Goal: Navigation & Orientation: Find specific page/section

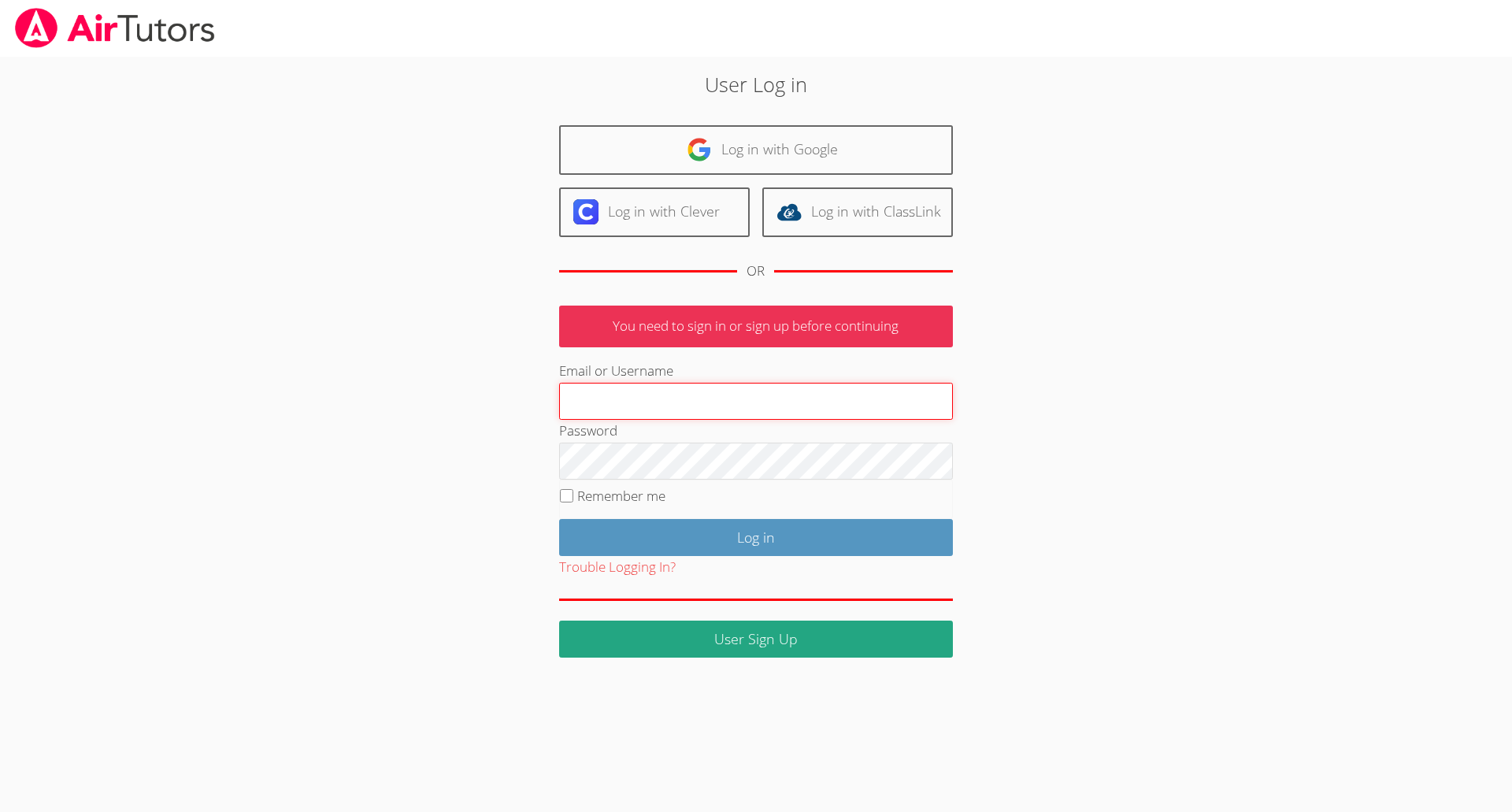
type input "hrod.airtutors@gmail.com"
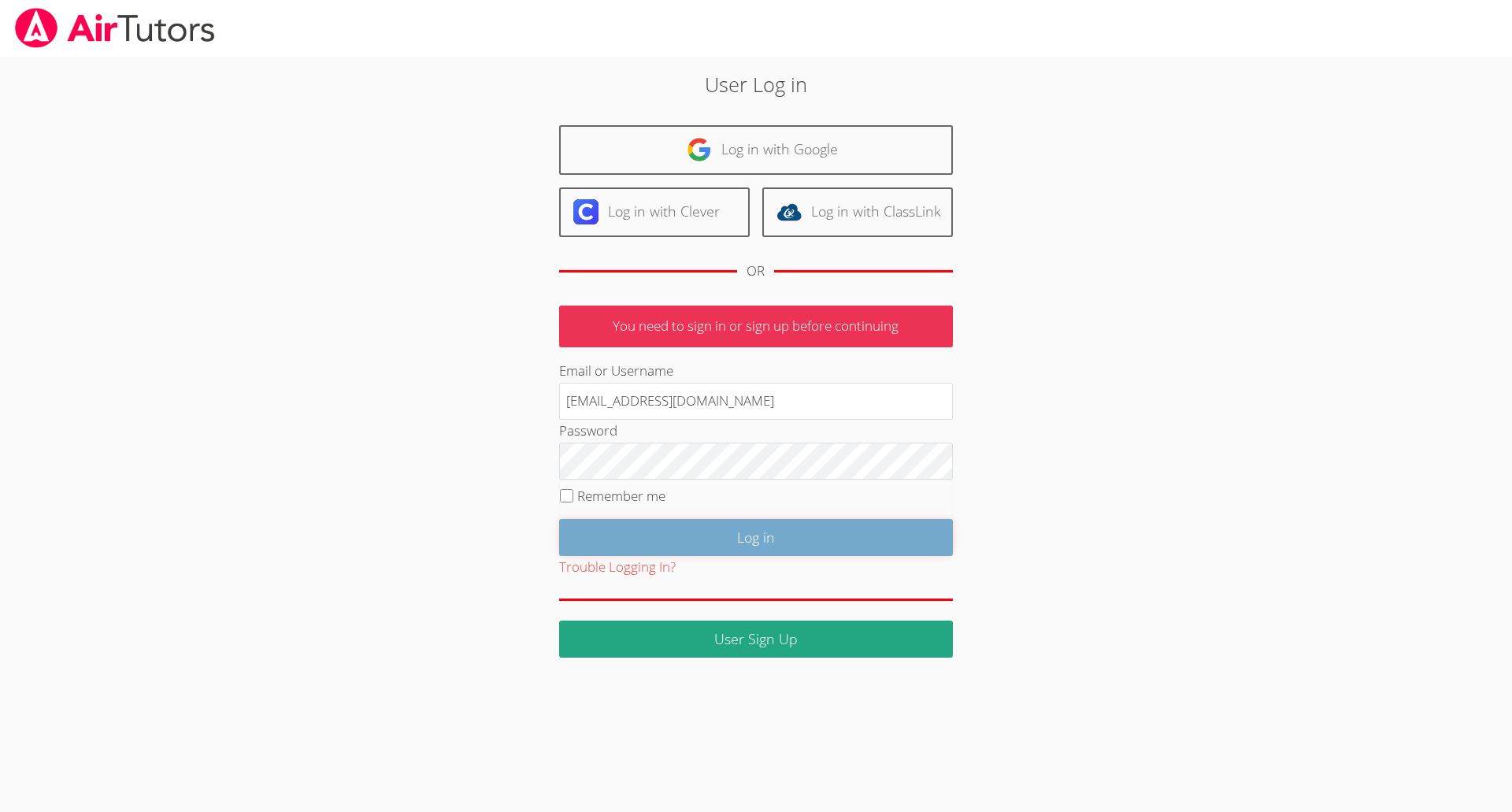
click at [776, 528] on input "Log in" at bounding box center [756, 537] width 393 height 37
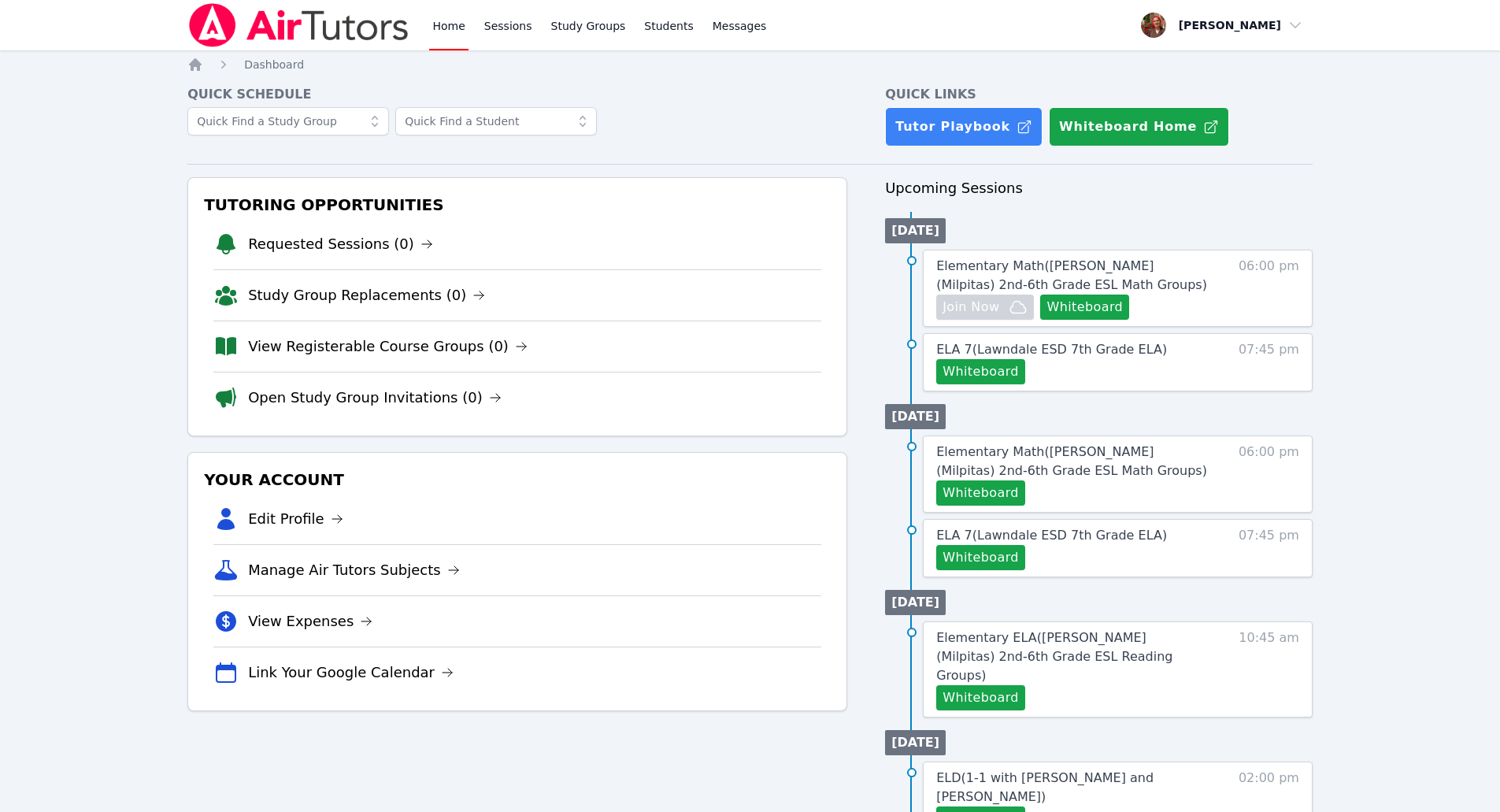
click at [356, 34] on img at bounding box center [298, 25] width 222 height 44
click at [370, 25] on img at bounding box center [298, 25] width 222 height 44
click at [312, 29] on img at bounding box center [298, 25] width 222 height 44
click at [264, 35] on img at bounding box center [298, 25] width 222 height 44
click at [454, 35] on link "Home" at bounding box center [448, 25] width 39 height 50
